Goal: Transaction & Acquisition: Purchase product/service

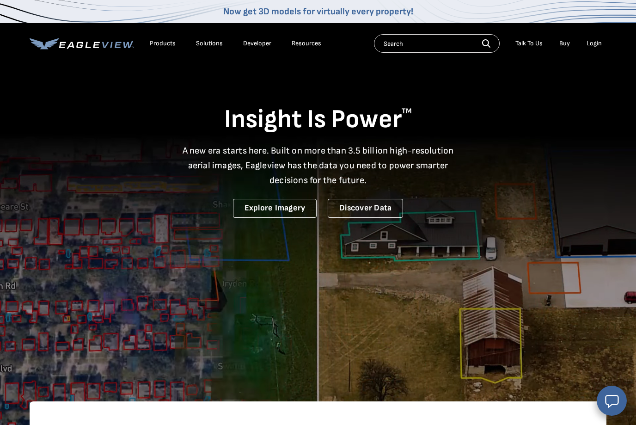
click at [594, 47] on div "Login" at bounding box center [593, 43] width 15 height 8
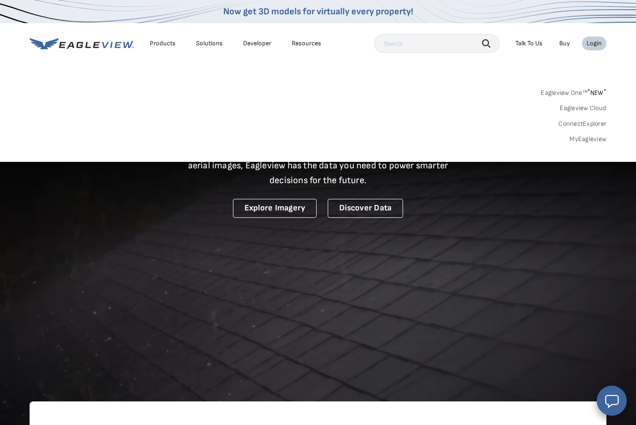
click at [593, 47] on div "Login" at bounding box center [593, 43] width 15 height 8
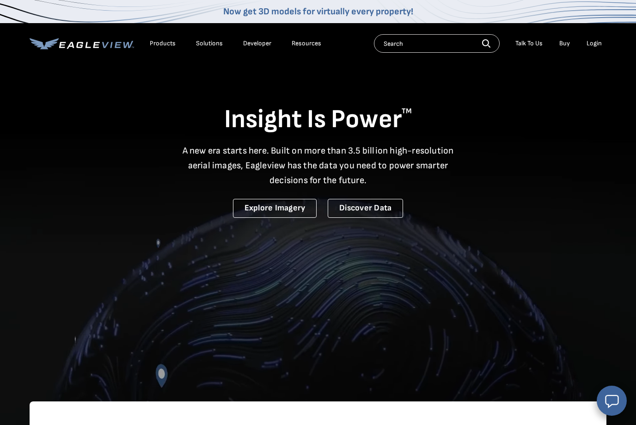
click at [370, 213] on link "Discover Data" at bounding box center [365, 208] width 75 height 19
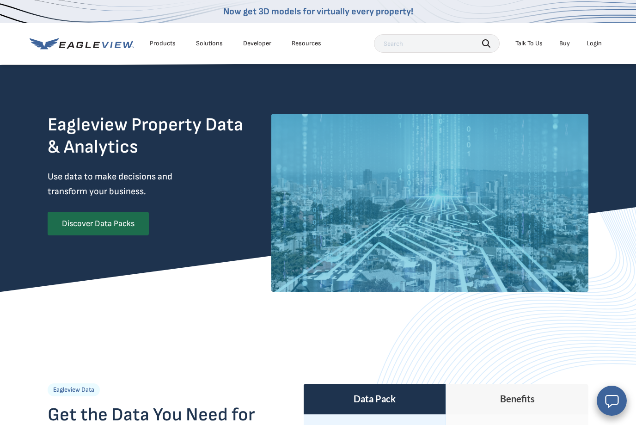
click at [597, 46] on div "Login" at bounding box center [593, 43] width 15 height 8
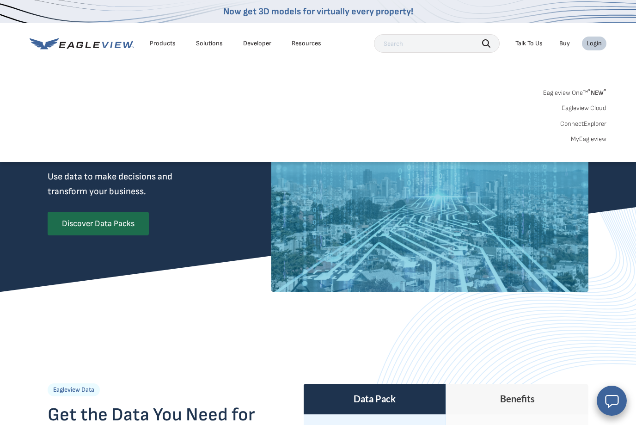
click at [600, 135] on link "MyEagleview" at bounding box center [588, 139] width 36 height 8
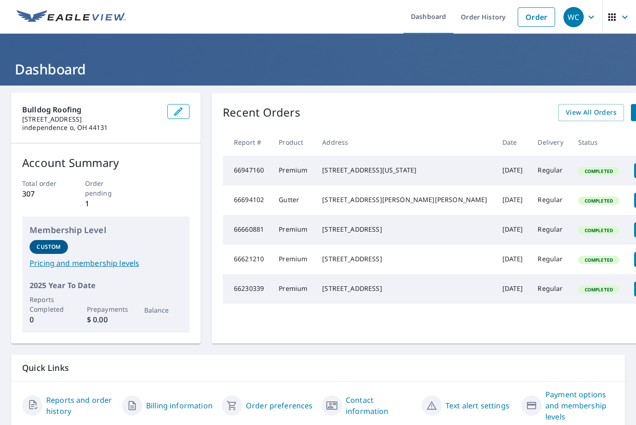
click at [533, 24] on link "Order" at bounding box center [535, 16] width 37 height 19
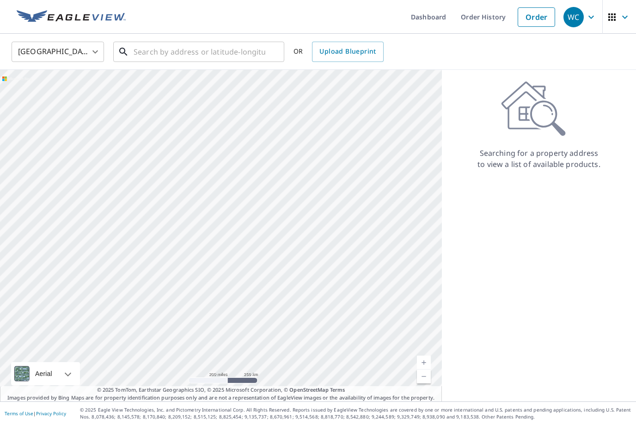
click at [210, 53] on input "text" at bounding box center [199, 52] width 132 height 26
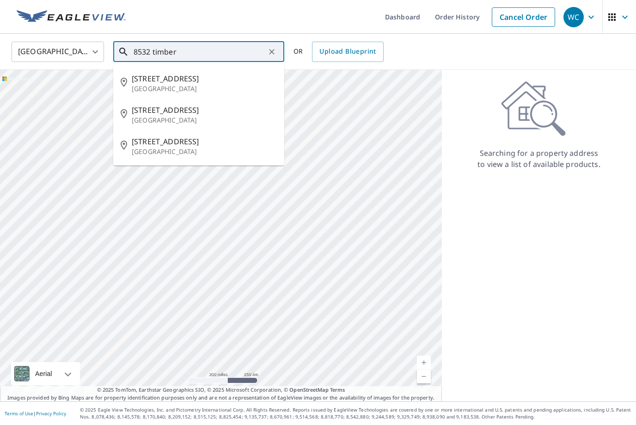
click at [192, 88] on p "Brecksville, OH 44141" at bounding box center [204, 88] width 145 height 9
type input "8532 Timber Trl Brecksville, OH 44141"
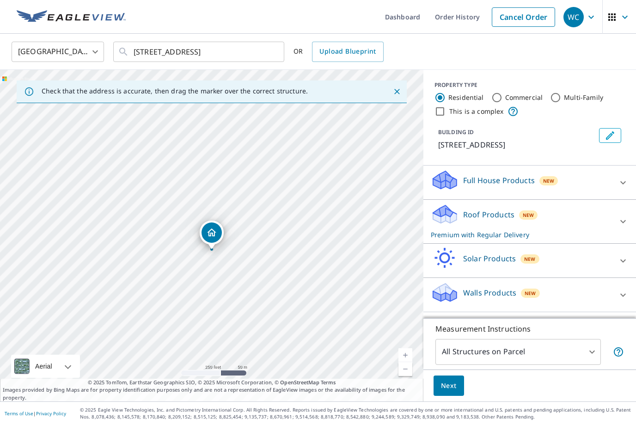
click at [411, 362] on link "Current Level 17, Zoom In" at bounding box center [405, 355] width 14 height 14
click at [408, 362] on link "Current Level 18, Zoom In" at bounding box center [405, 355] width 14 height 14
click at [516, 217] on div "Roof Products New Premium with Regular Delivery" at bounding box center [521, 221] width 181 height 36
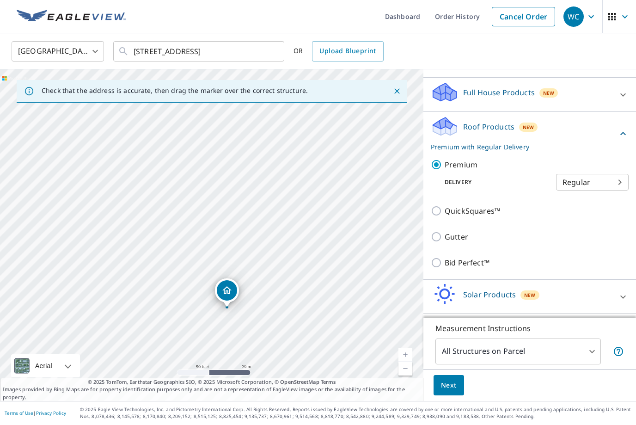
scroll to position [30, 0]
click at [440, 389] on button "Next" at bounding box center [448, 385] width 30 height 21
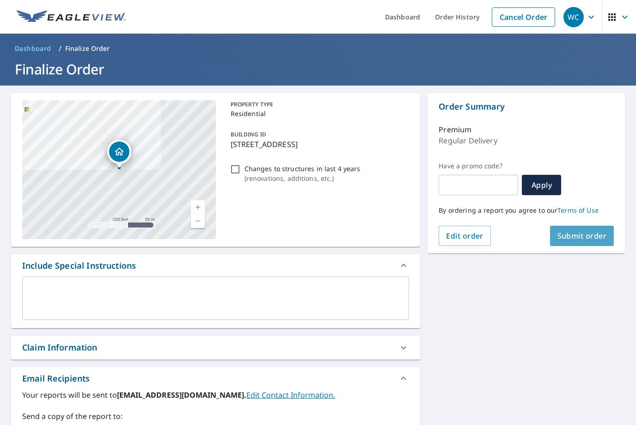
click at [582, 225] on button "Submit order" at bounding box center [582, 235] width 64 height 20
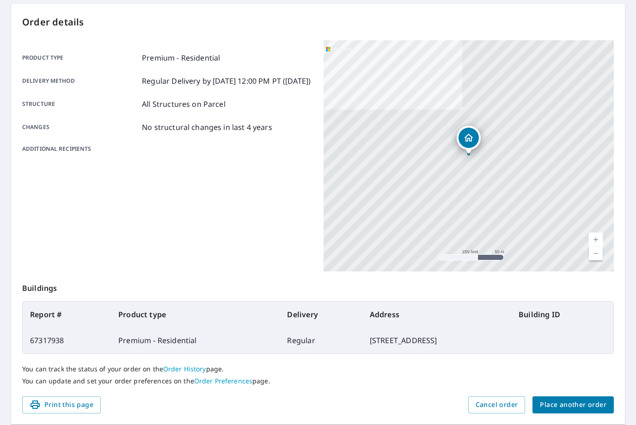
scroll to position [88, 0]
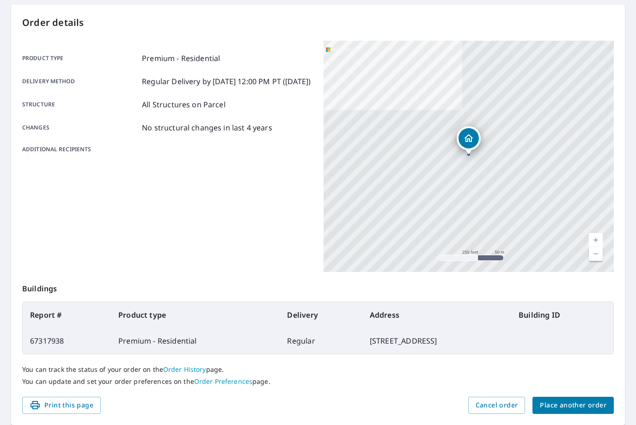
click at [298, 213] on div "Product type Premium - Residential Delivery method Regular Delivery by 9/8/2025…" at bounding box center [167, 156] width 290 height 231
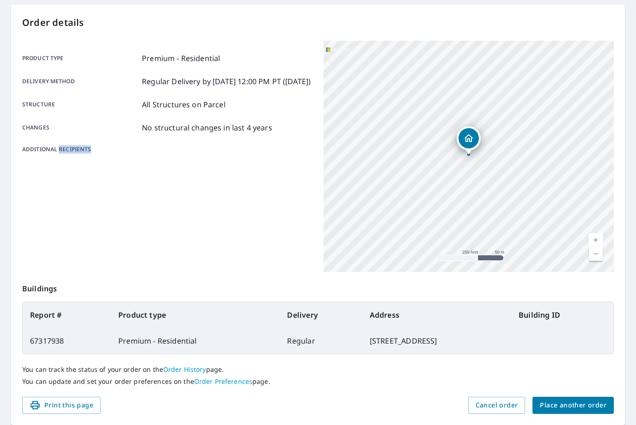
click at [469, 394] on main "Order details Product type Premium - Residential Delivery method Regular Delive…" at bounding box center [318, 214] width 636 height 435
